Goal: Information Seeking & Learning: Learn about a topic

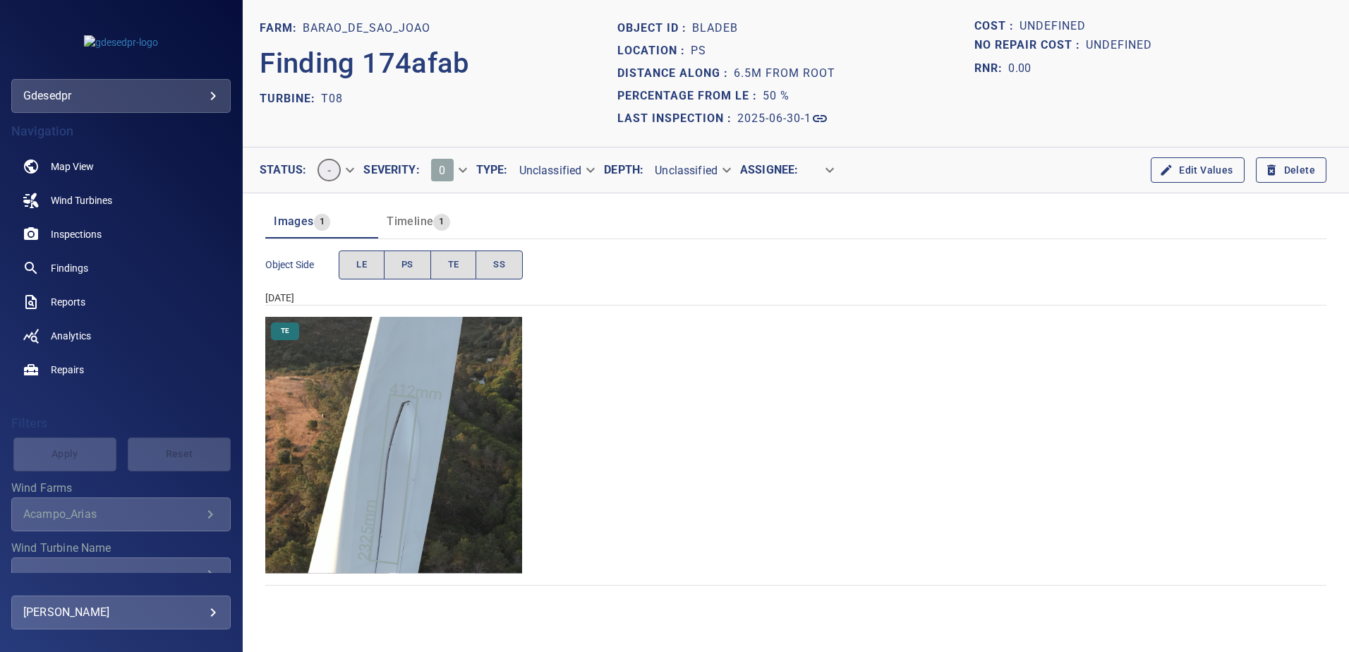
click at [392, 460] on img "Barao_de_Sao_Joao/T08/2025-06-30-1/2025-06-30-1/image142wp150.jpg" at bounding box center [393, 445] width 257 height 257
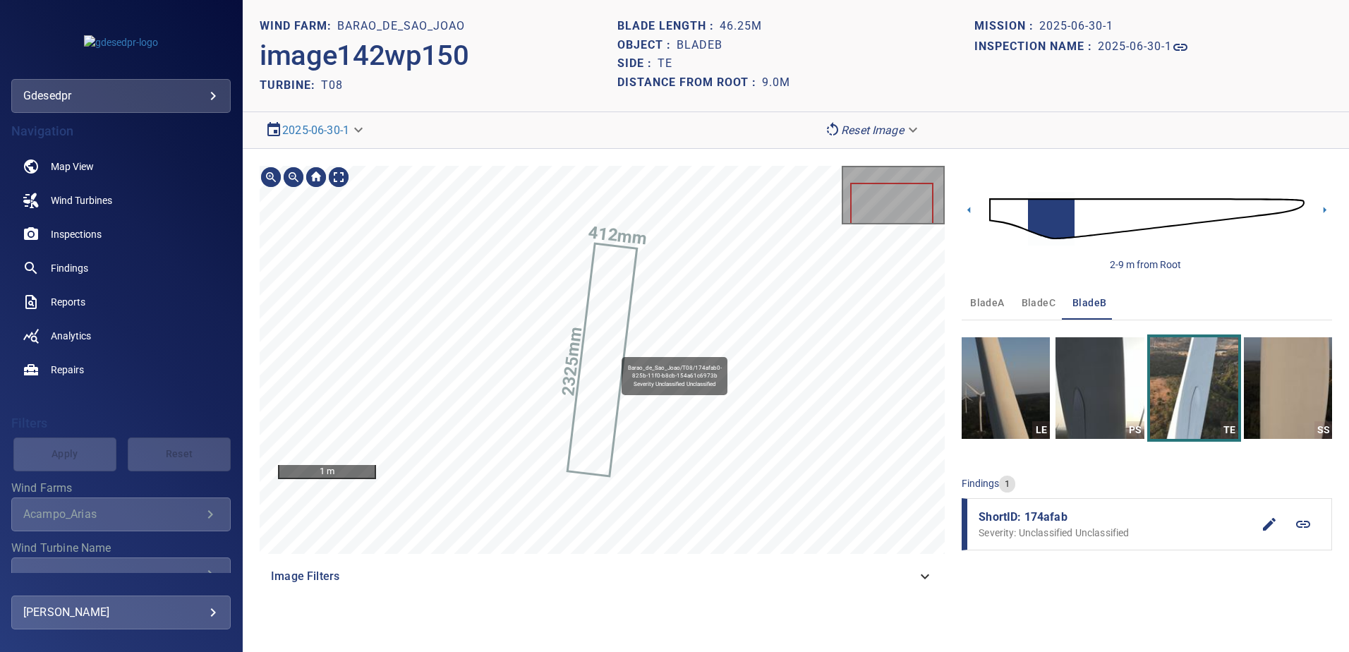
click at [616, 346] on icon at bounding box center [601, 360] width 67 height 230
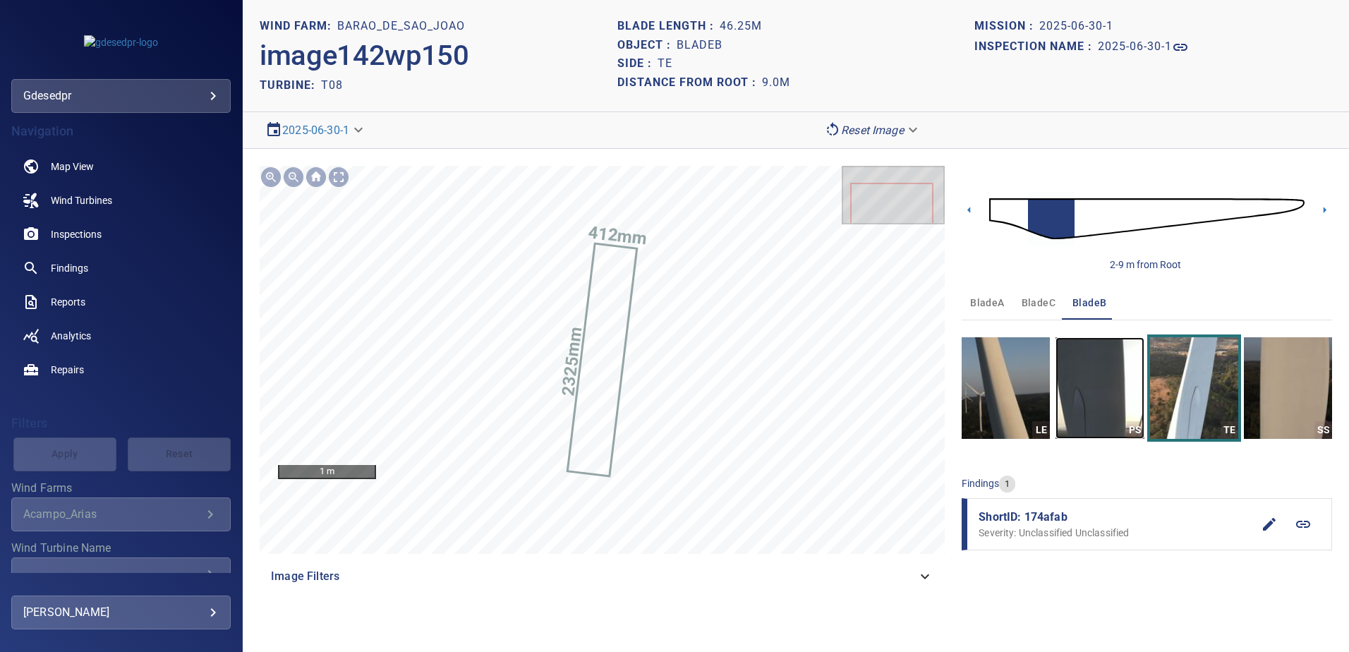
click at [1088, 386] on img "button" at bounding box center [1099, 388] width 88 height 102
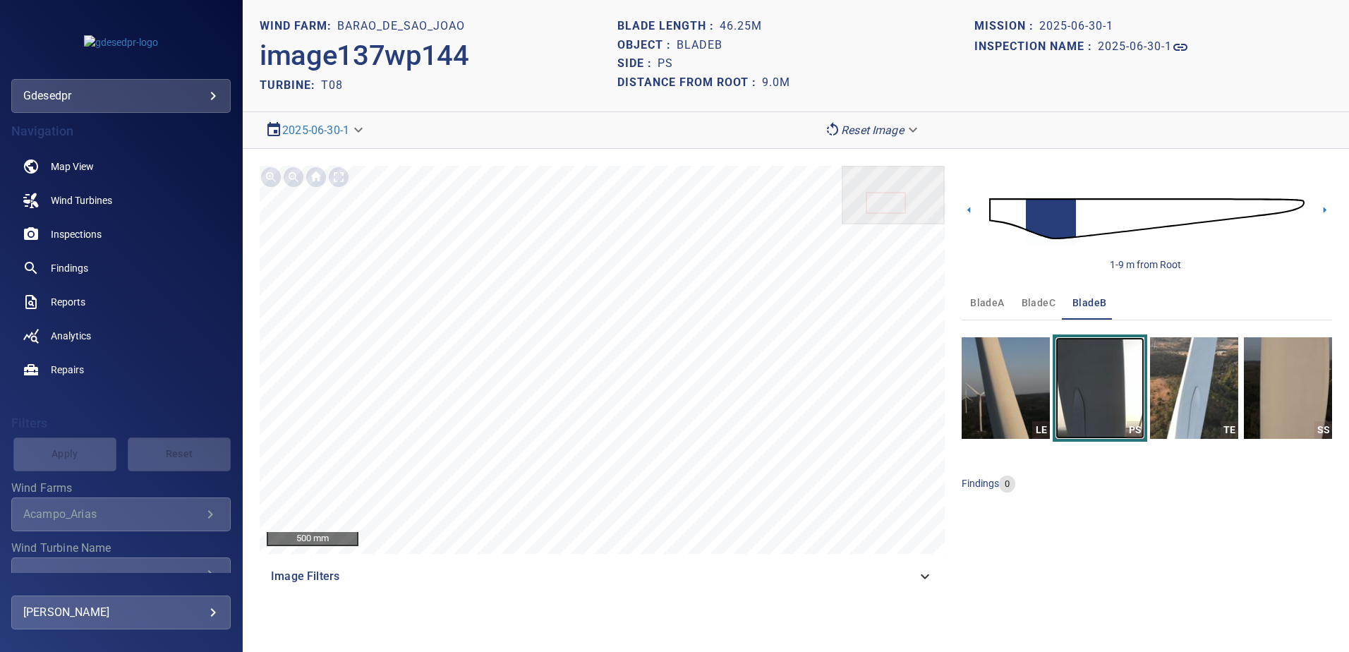
click at [1091, 403] on img "button" at bounding box center [1099, 388] width 88 height 102
click at [1177, 395] on img "button" at bounding box center [1194, 388] width 88 height 102
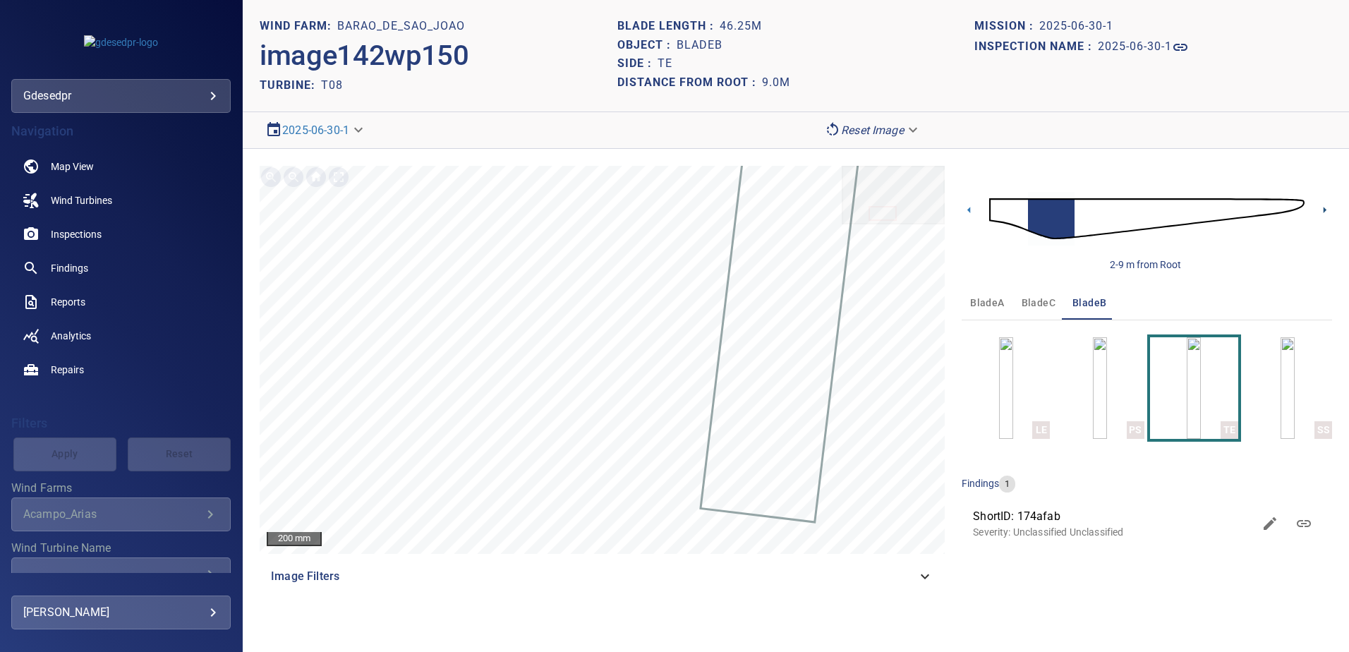
click at [1325, 208] on icon at bounding box center [1324, 209] width 15 height 15
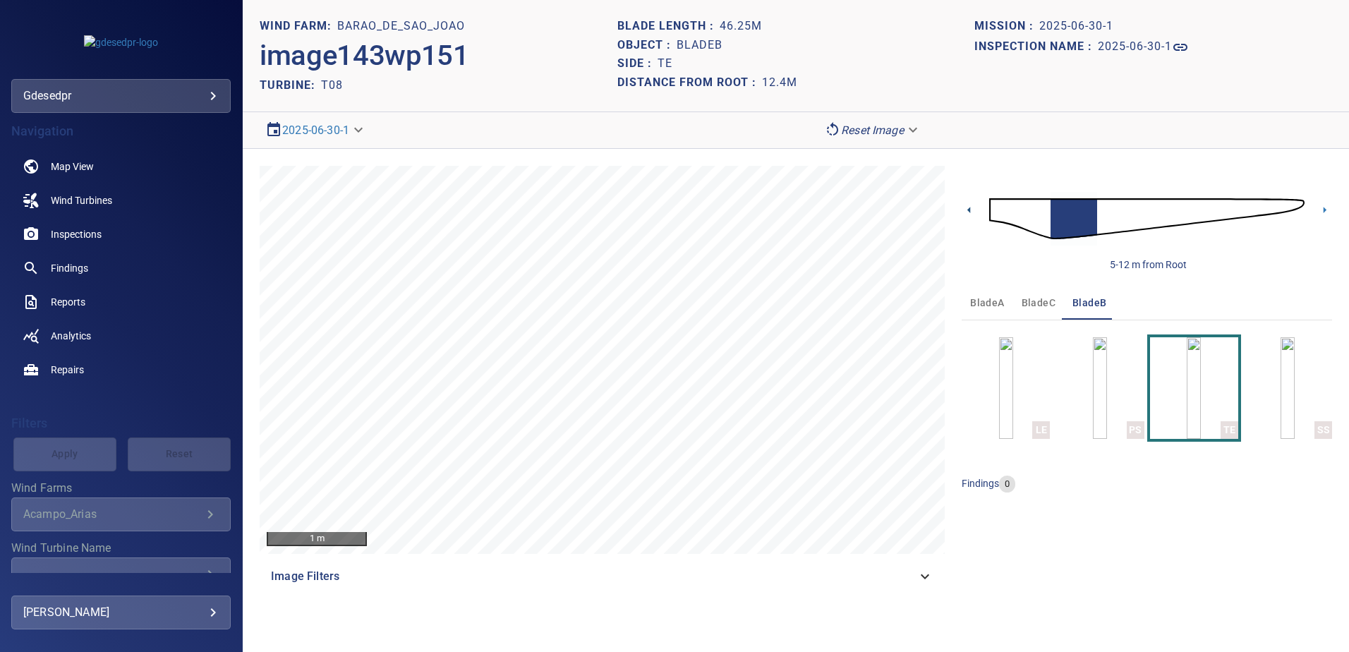
click at [969, 209] on icon at bounding box center [968, 210] width 3 height 6
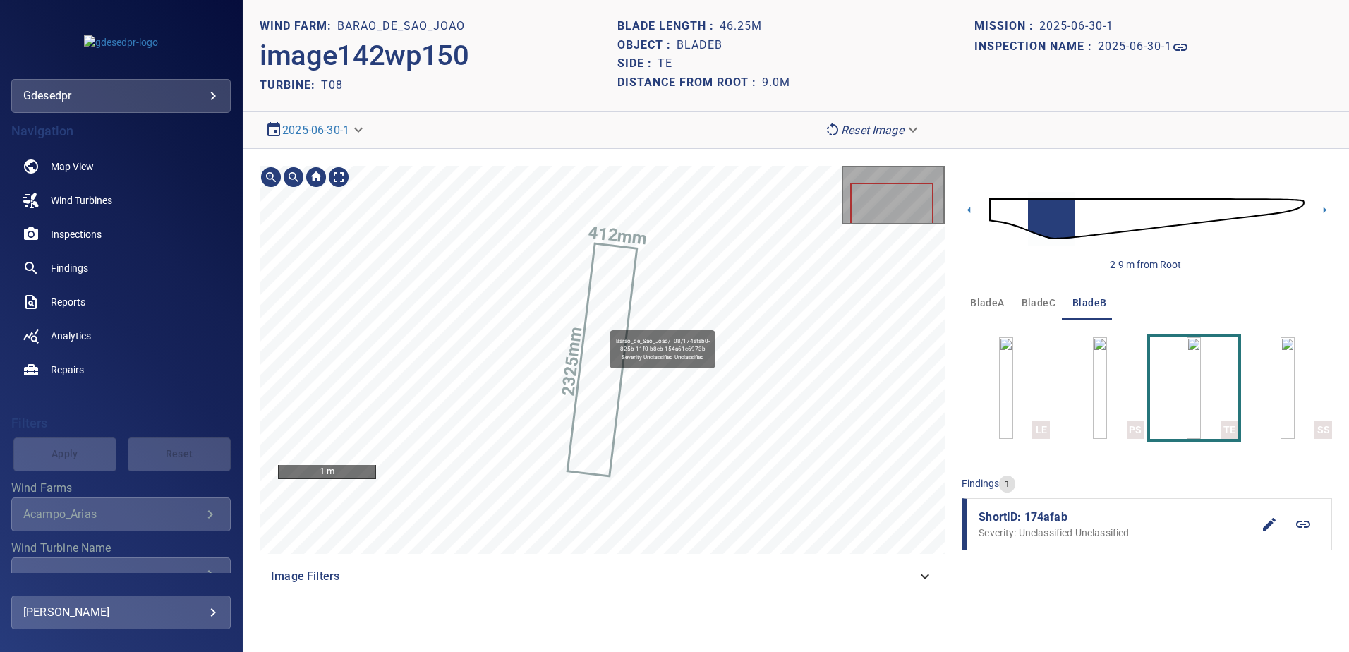
click at [604, 323] on icon at bounding box center [601, 360] width 67 height 230
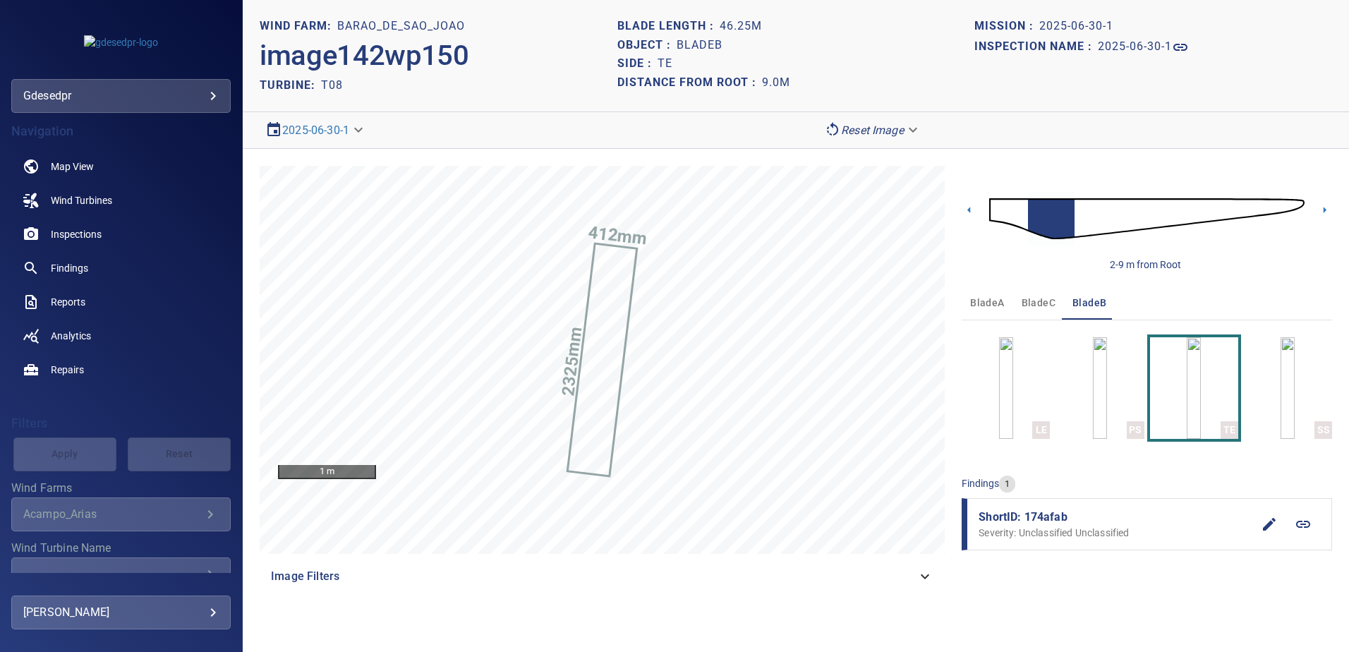
click at [927, 582] on icon at bounding box center [924, 576] width 17 height 17
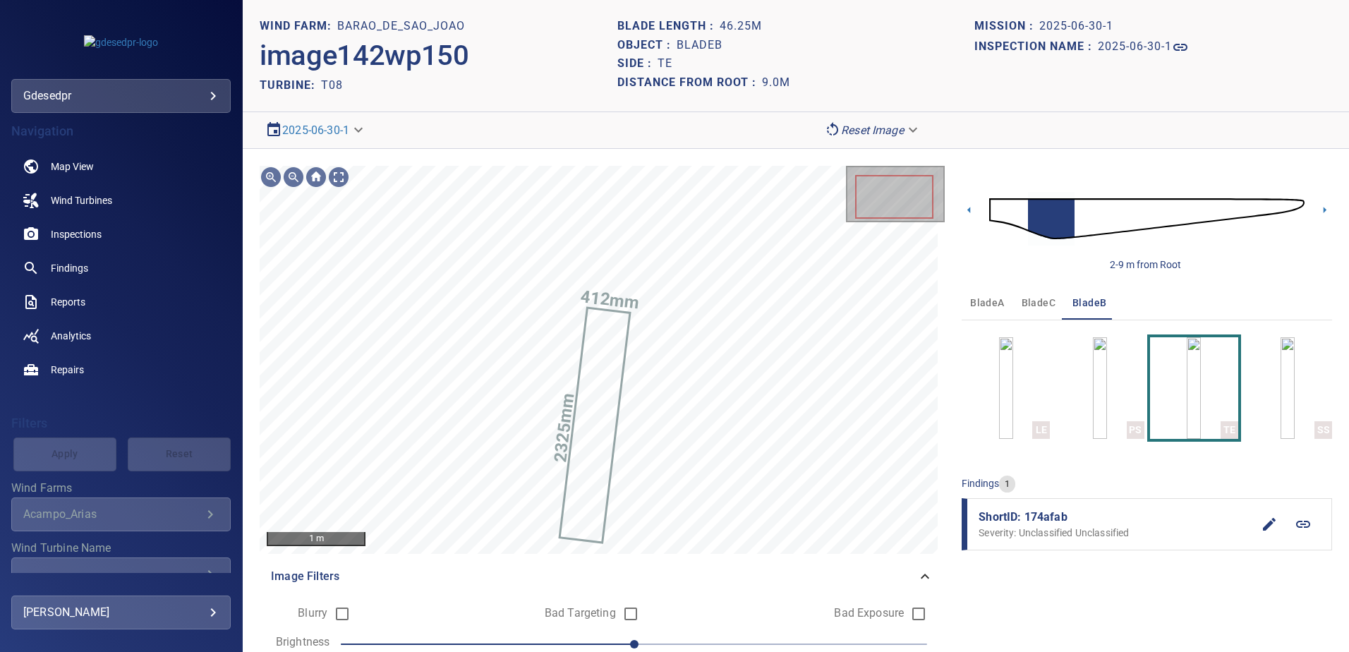
click at [923, 578] on icon at bounding box center [924, 576] width 17 height 17
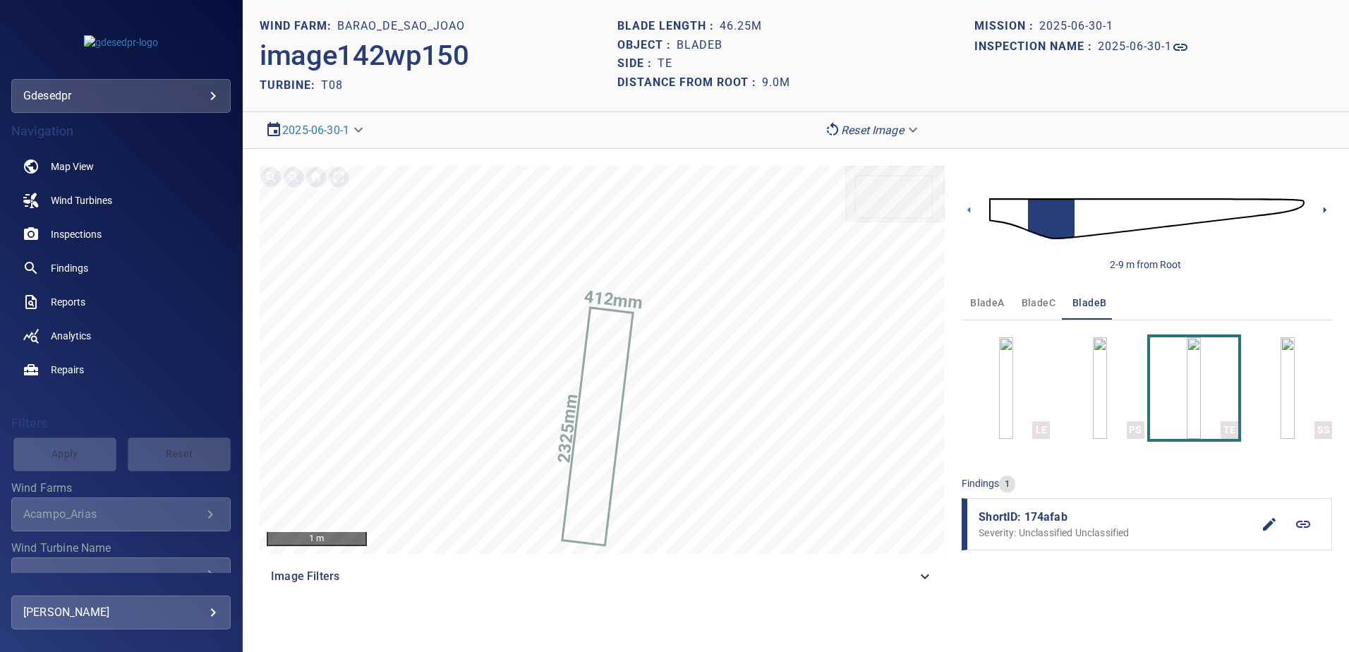
click at [1325, 213] on icon at bounding box center [1324, 209] width 15 height 15
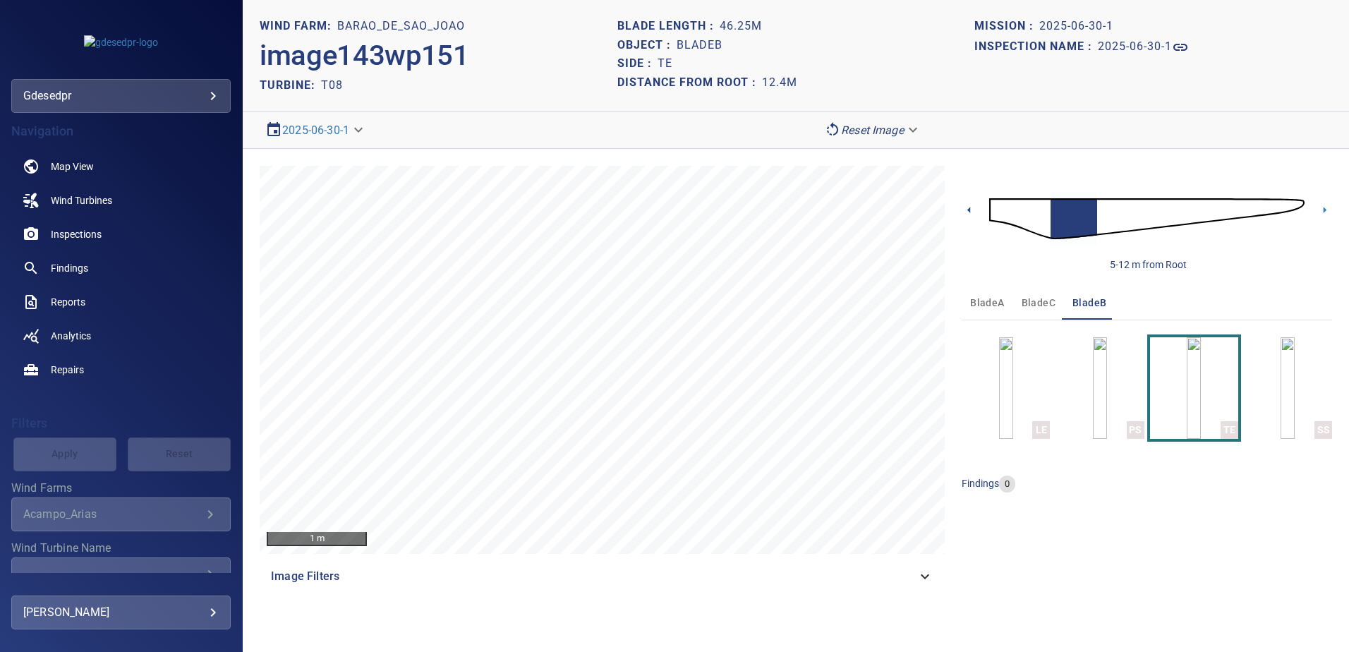
click at [968, 212] on icon at bounding box center [968, 209] width 15 height 15
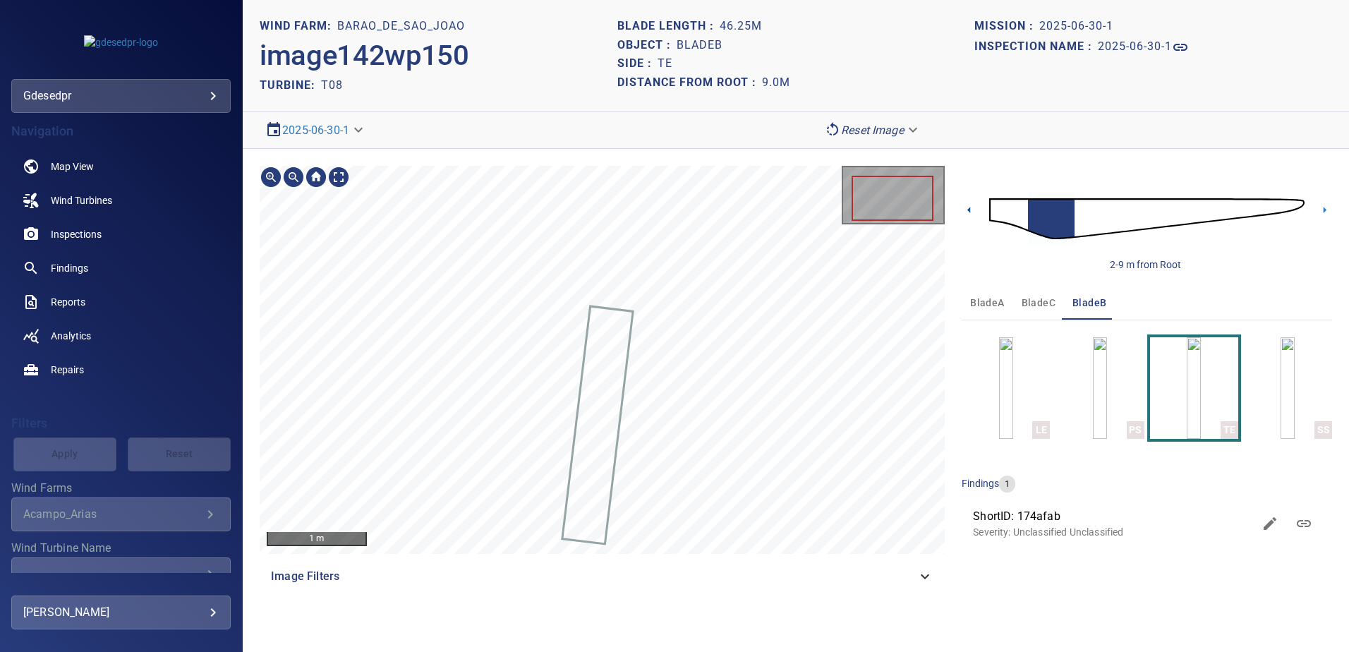
click at [966, 211] on icon at bounding box center [968, 209] width 15 height 15
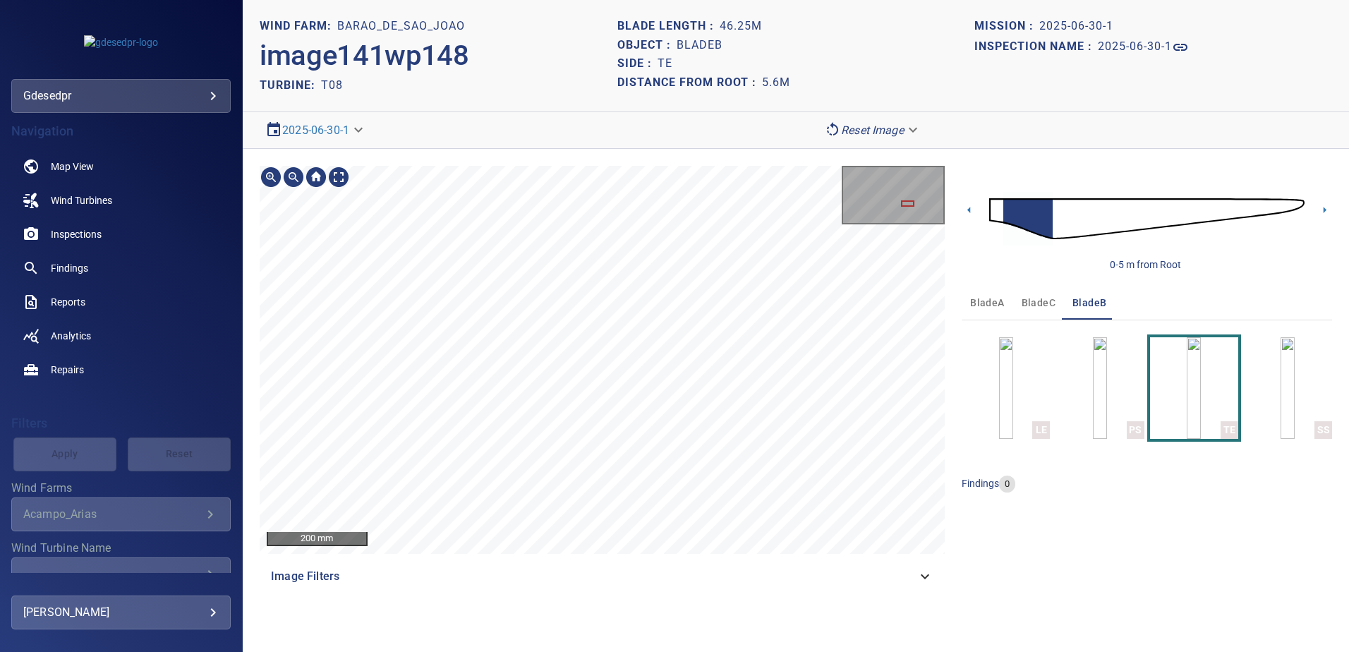
click at [610, 556] on div "200 mm Image Filters" at bounding box center [602, 379] width 685 height 427
click at [1292, 384] on img "button" at bounding box center [1287, 388] width 14 height 102
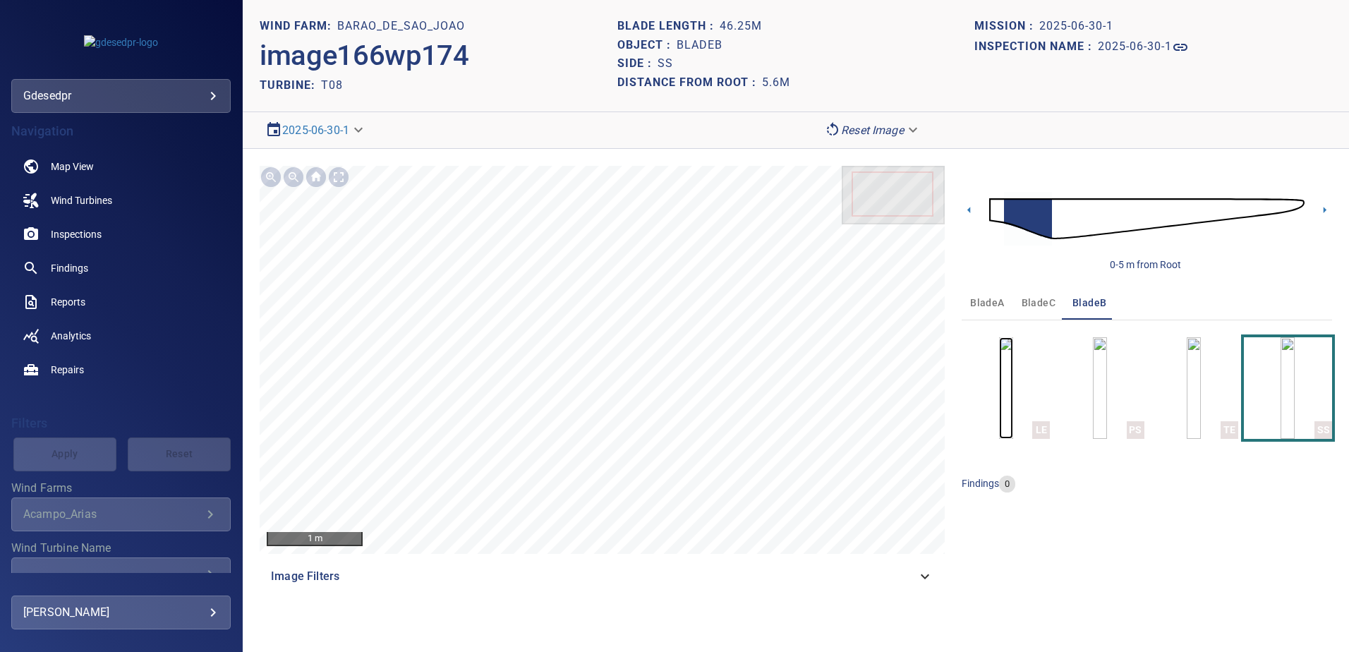
click at [1013, 391] on img "button" at bounding box center [1006, 388] width 14 height 102
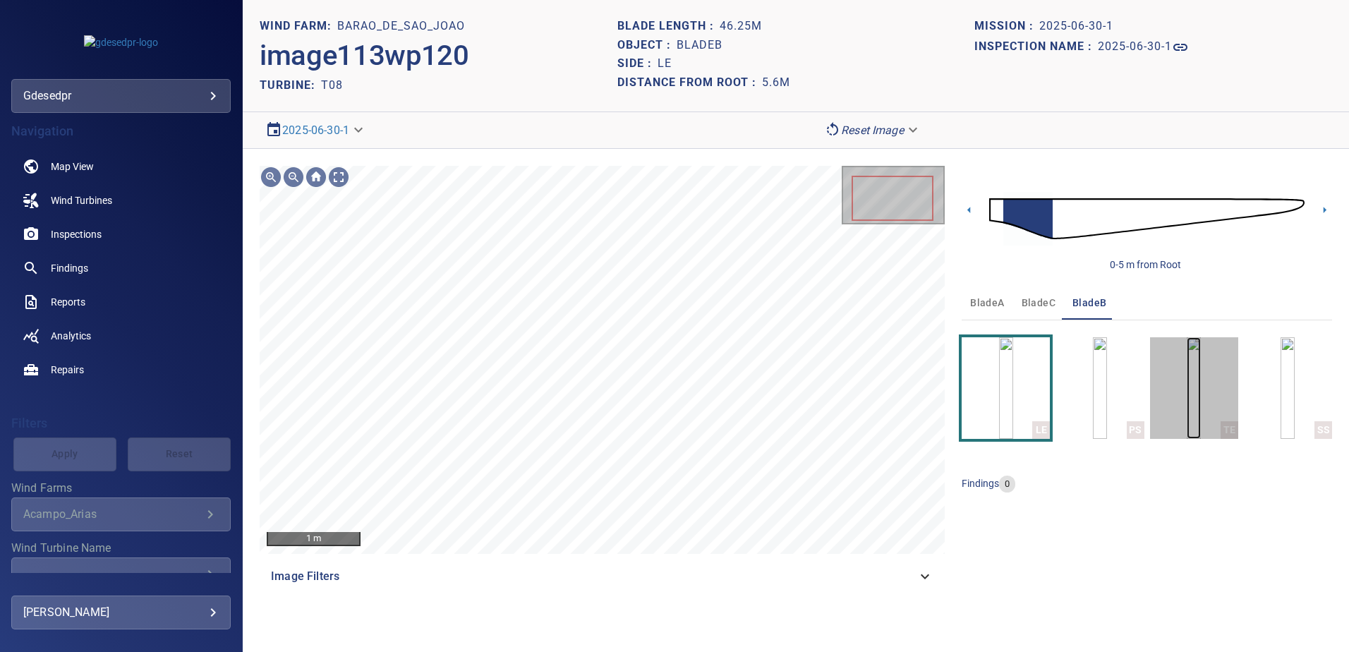
click at [1200, 388] on img "button" at bounding box center [1193, 388] width 14 height 102
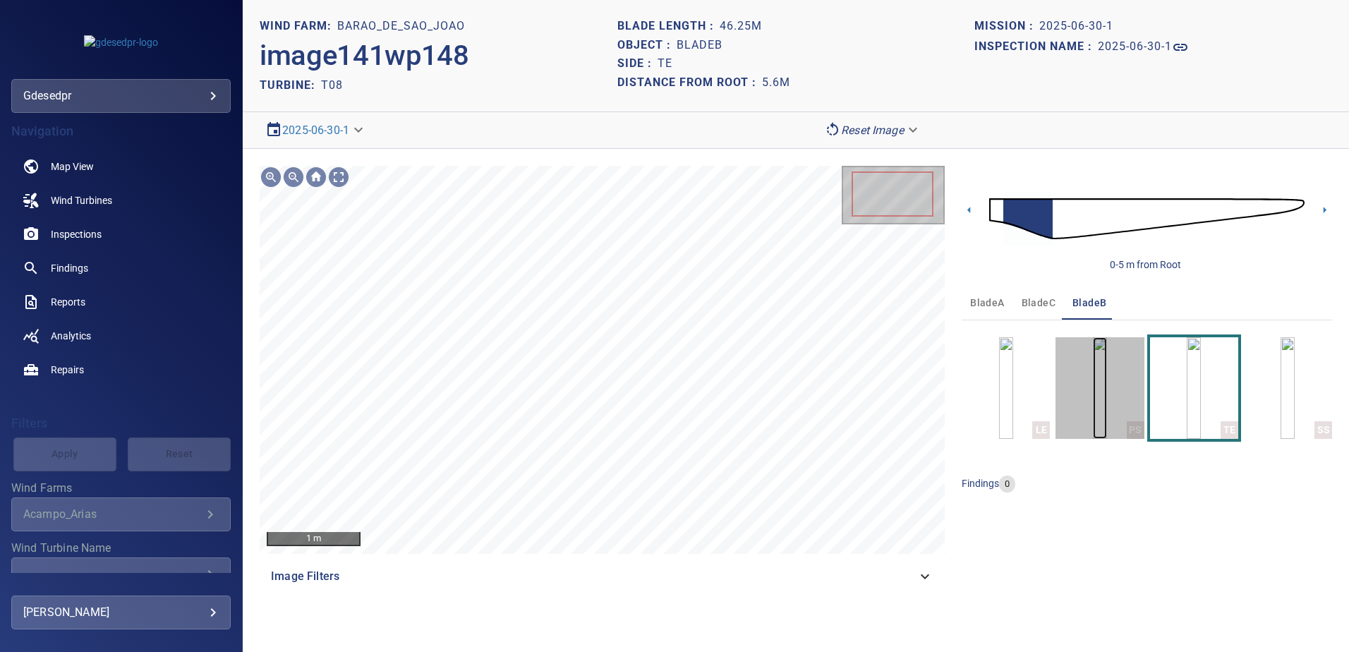
click at [1092, 399] on img "button" at bounding box center [1099, 388] width 14 height 102
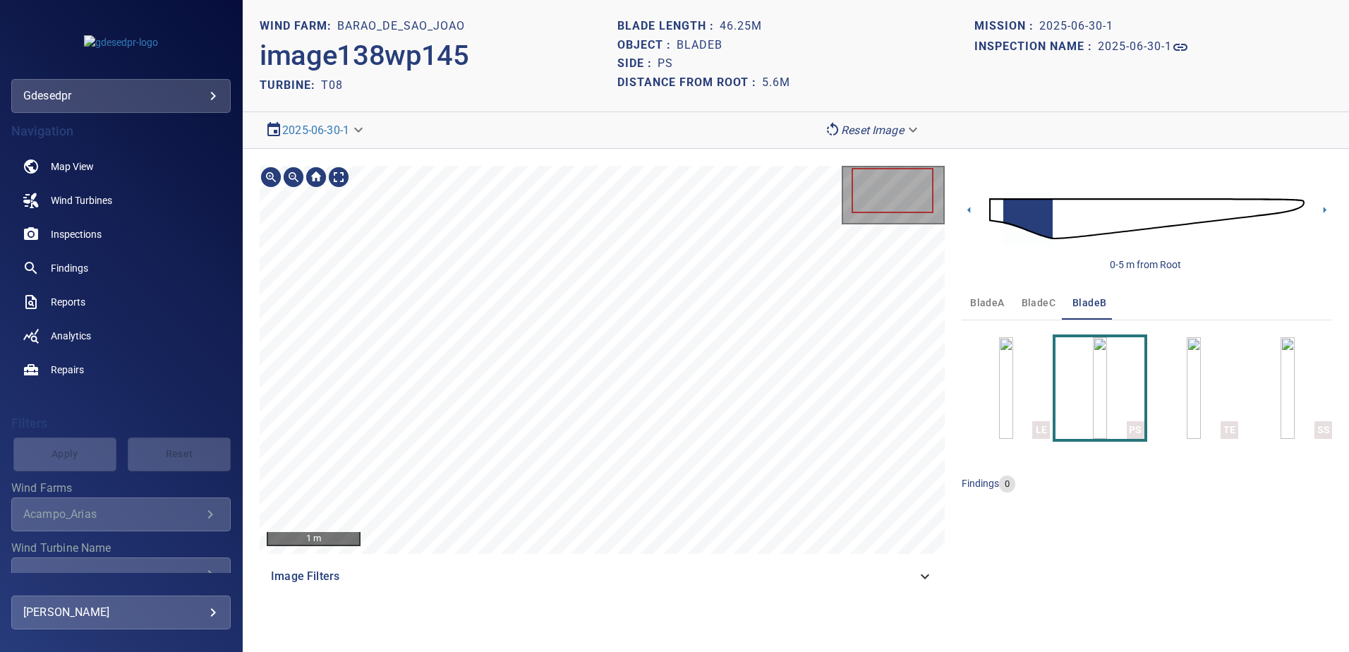
click at [580, 584] on div "1 m Image Filters" at bounding box center [602, 379] width 685 height 427
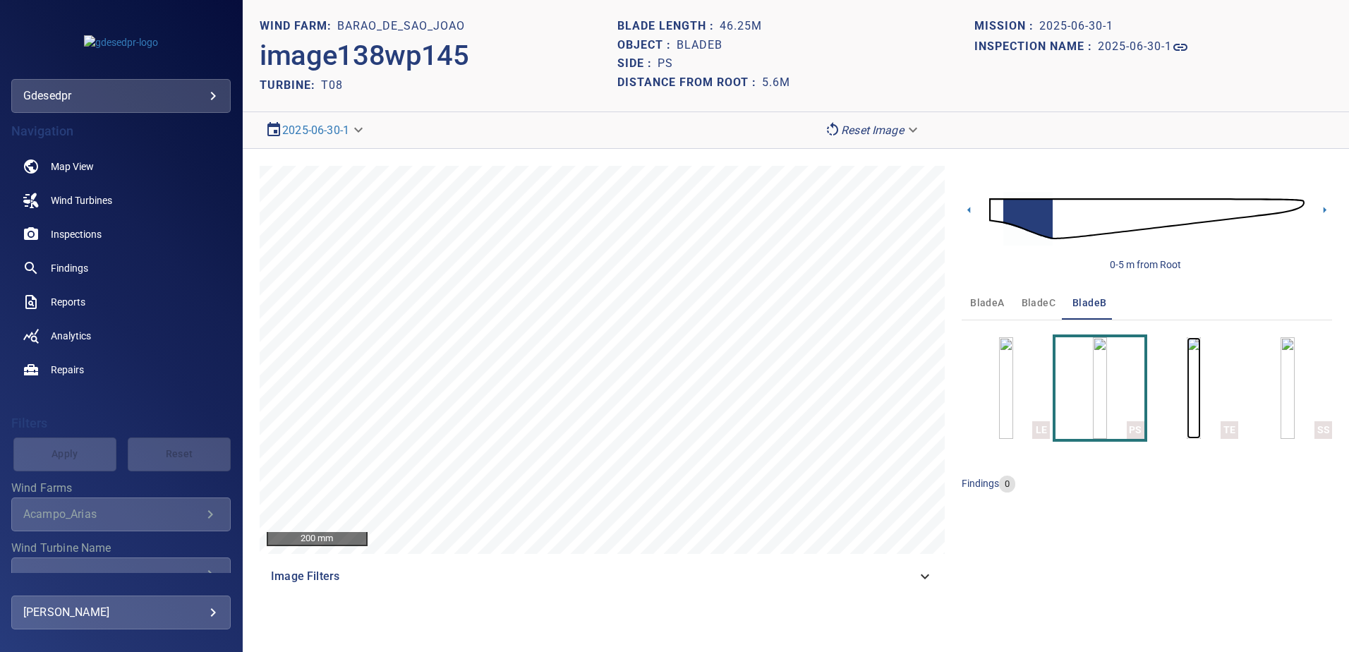
click at [1188, 398] on img "button" at bounding box center [1193, 388] width 14 height 102
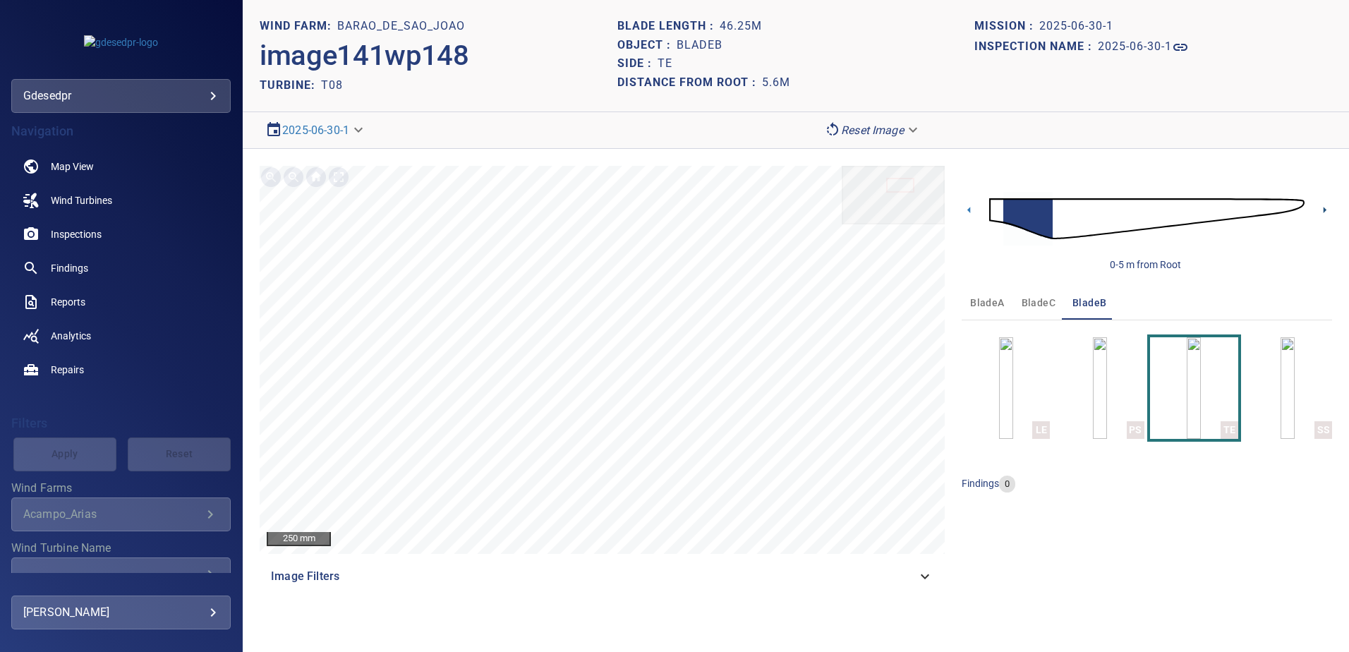
click at [1327, 215] on icon at bounding box center [1324, 209] width 15 height 15
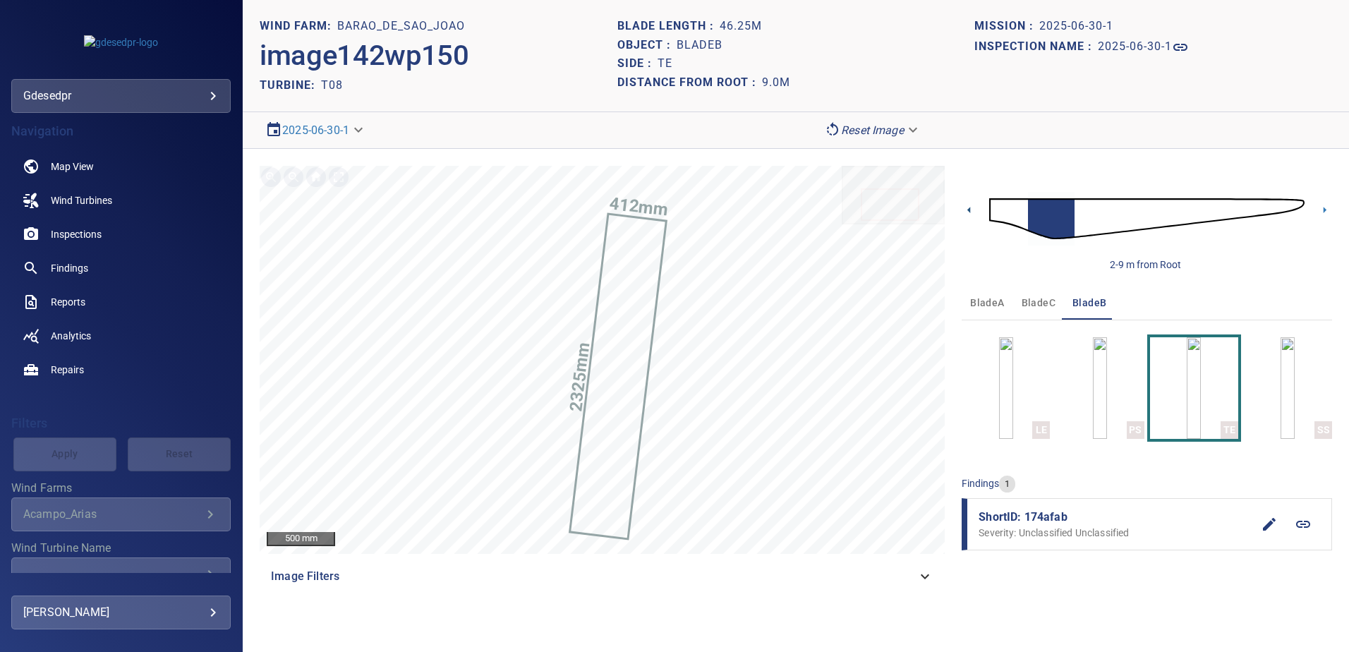
click at [968, 210] on icon at bounding box center [968, 210] width 3 height 6
